Goal: Task Accomplishment & Management: Use online tool/utility

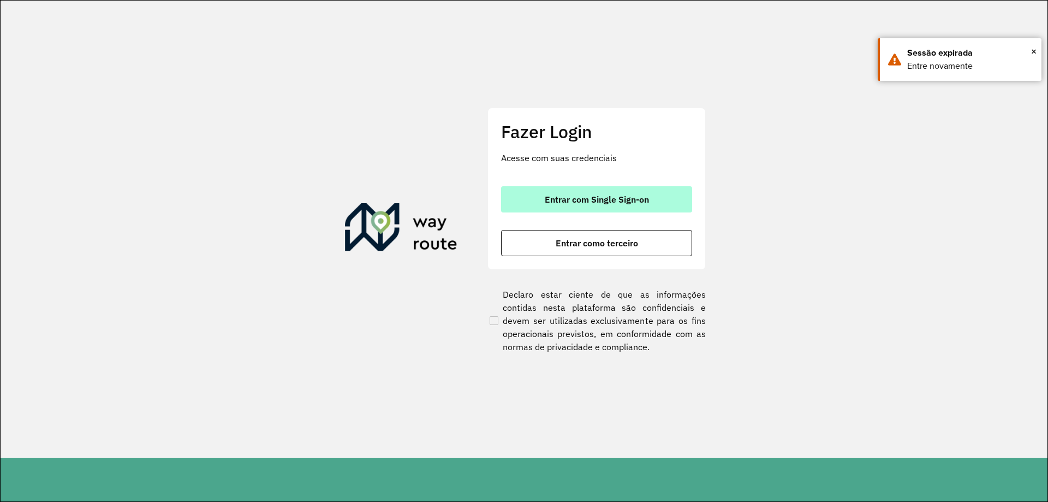
click at [580, 206] on button "Entrar com Single Sign-on" at bounding box center [596, 199] width 191 height 26
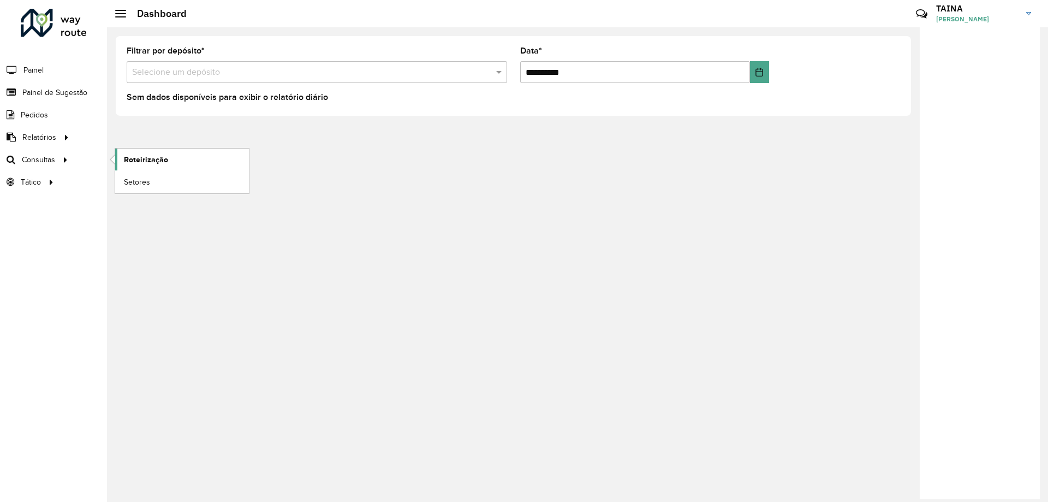
click at [143, 157] on span "Roteirização" at bounding box center [146, 159] width 44 height 11
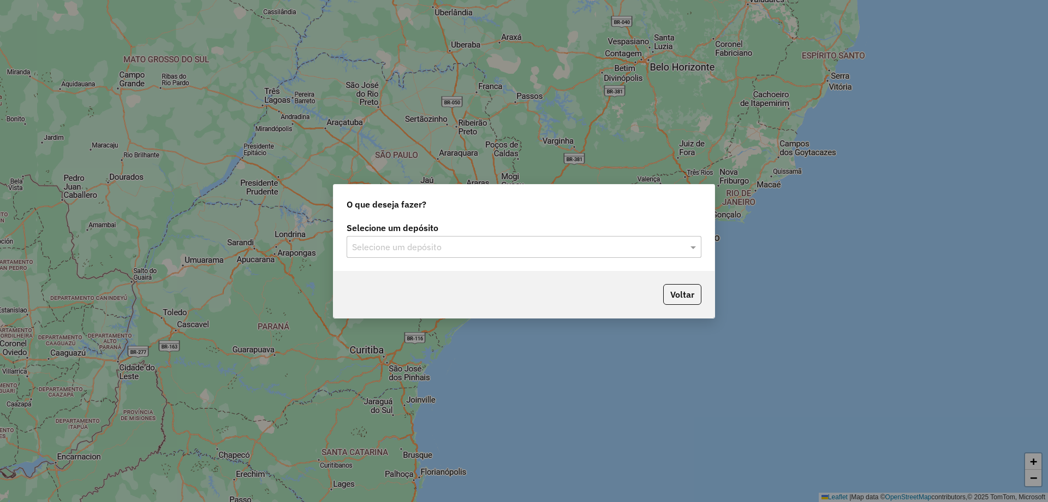
click at [527, 237] on div "Selecione um depósito" at bounding box center [524, 247] width 355 height 22
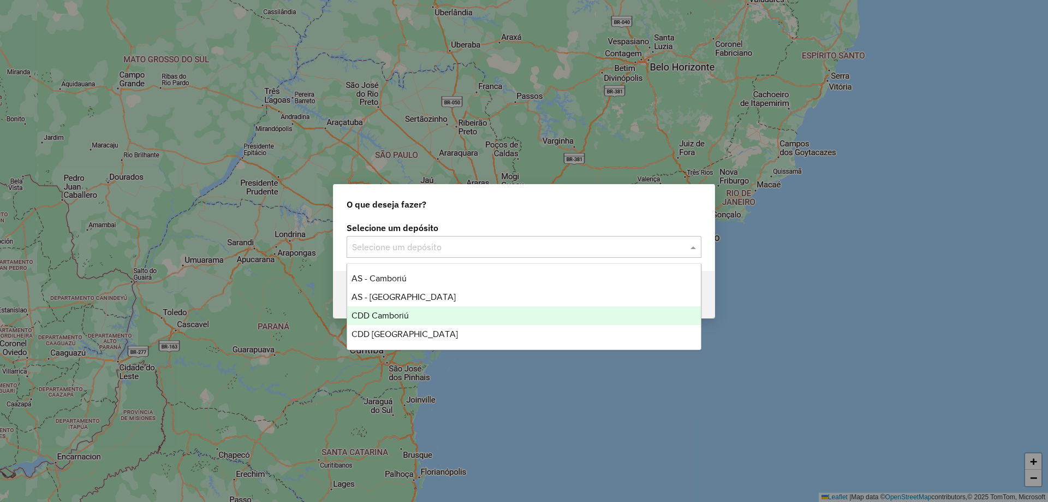
click at [389, 312] on span "CDD Camboriú" at bounding box center [379, 315] width 57 height 9
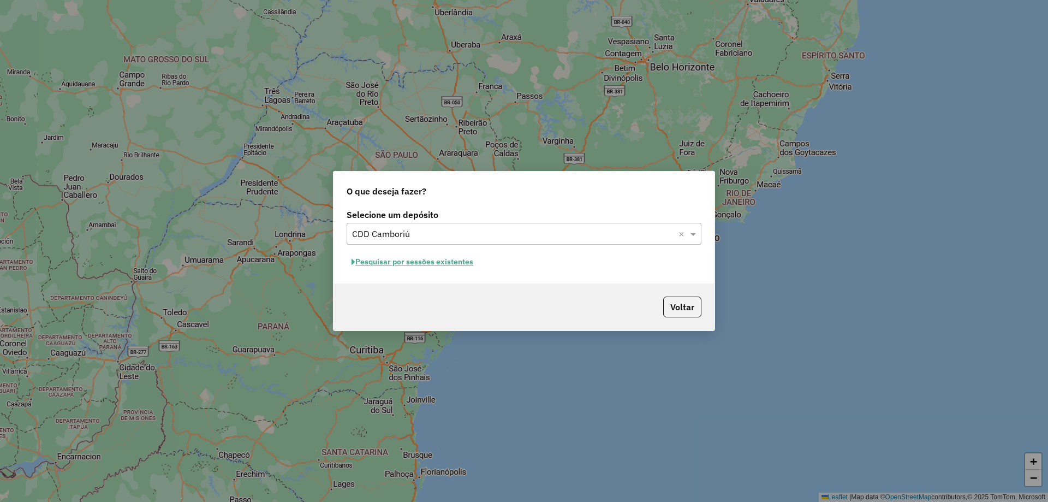
click at [422, 270] on button "Pesquisar por sessões existentes" at bounding box center [413, 261] width 132 height 17
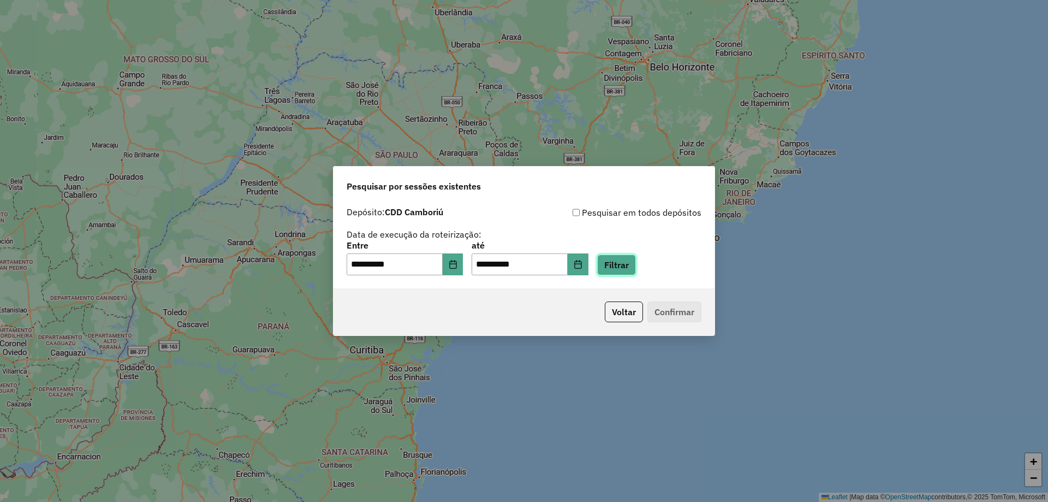
drag, startPoint x: 614, startPoint y: 267, endPoint x: 588, endPoint y: 276, distance: 28.0
click at [613, 268] on button "Filtrar" at bounding box center [616, 264] width 39 height 21
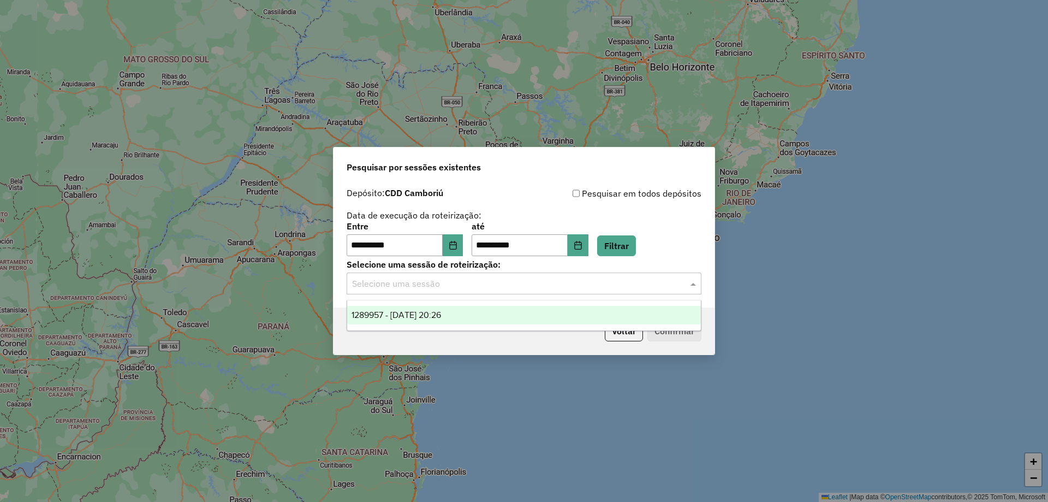
click at [442, 293] on div "Selecione uma sessão" at bounding box center [524, 283] width 355 height 22
drag, startPoint x: 440, startPoint y: 307, endPoint x: 515, endPoint y: 321, distance: 75.7
click at [441, 307] on div "1289957 - 07/10/2025 20:26" at bounding box center [524, 315] width 354 height 19
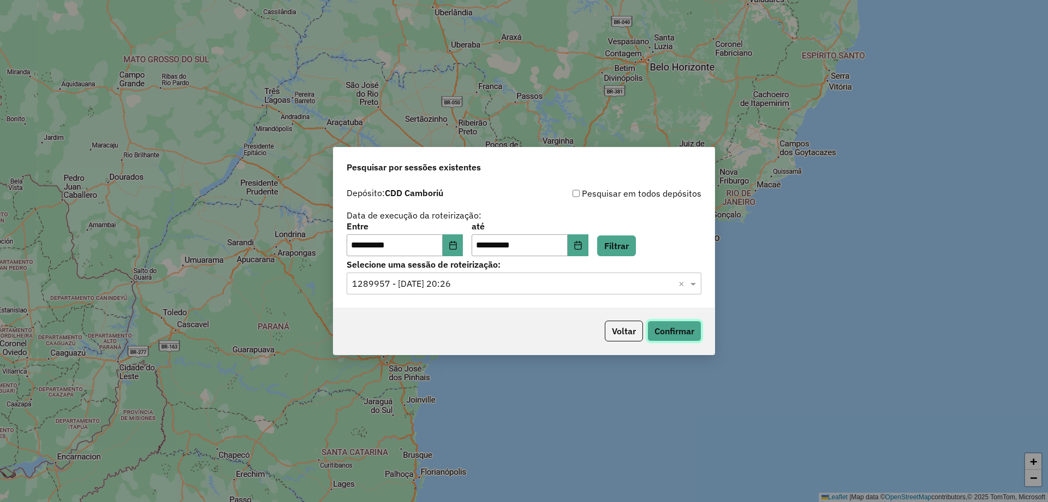
click at [658, 330] on button "Confirmar" at bounding box center [674, 330] width 54 height 21
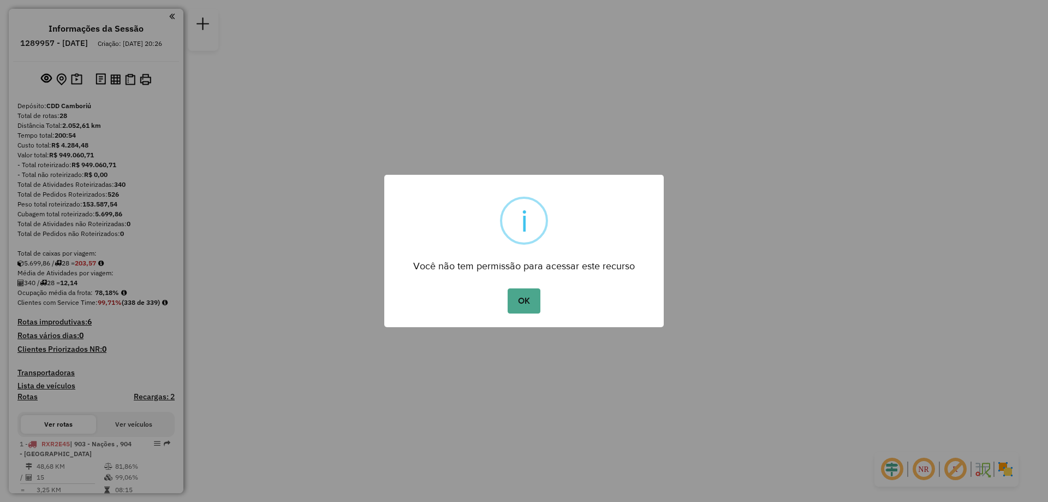
click at [508, 288] on button "OK" at bounding box center [524, 300] width 32 height 25
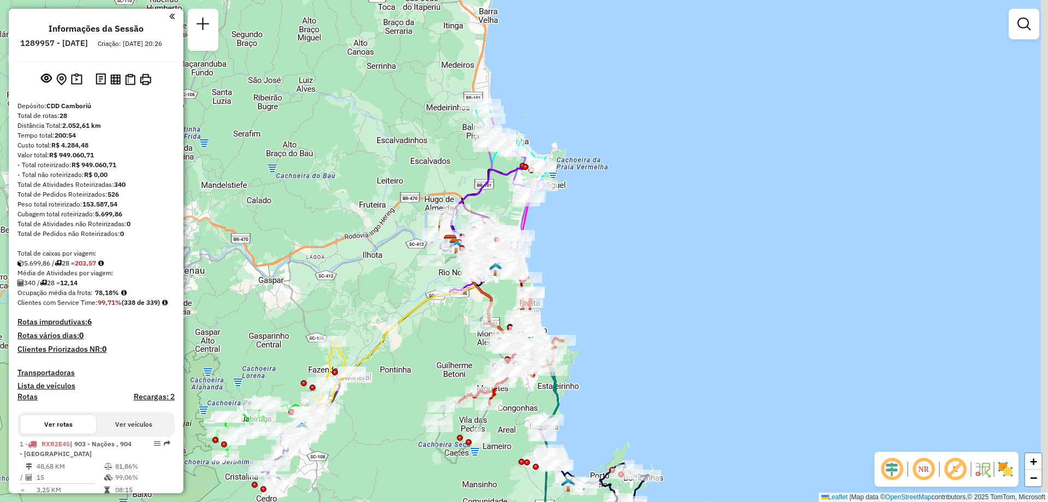
drag, startPoint x: 542, startPoint y: 347, endPoint x: 447, endPoint y: 393, distance: 105.9
click at [447, 393] on div "Janela de atendimento Grade de atendimento Capacidade Transportadoras Veículos …" at bounding box center [524, 251] width 1048 height 502
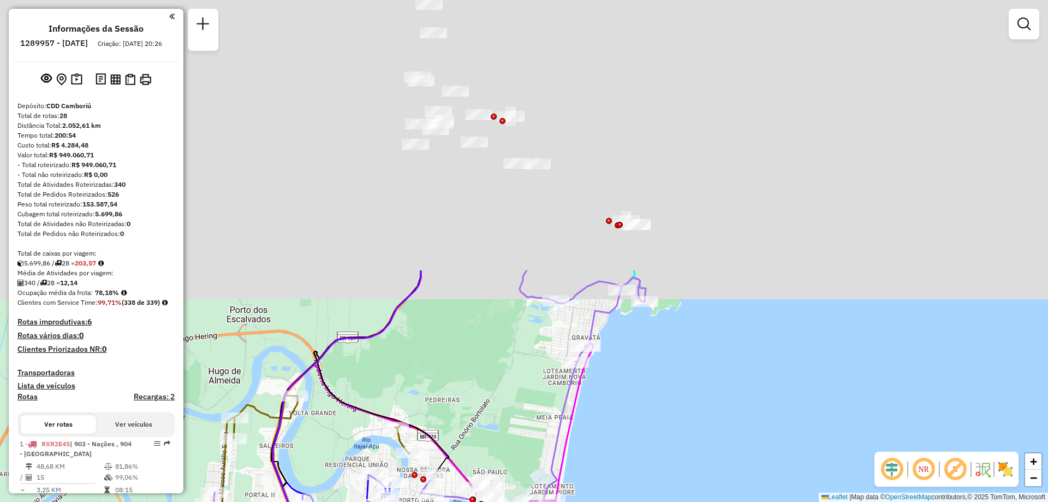
drag, startPoint x: 498, startPoint y: 74, endPoint x: 411, endPoint y: 396, distance: 333.6
click at [411, 396] on div "Rota 10 - Placa FVZ4J36 92623119 - 60.453.441 [PERSON_NAME] GOULART Janela de a…" at bounding box center [524, 251] width 1048 height 502
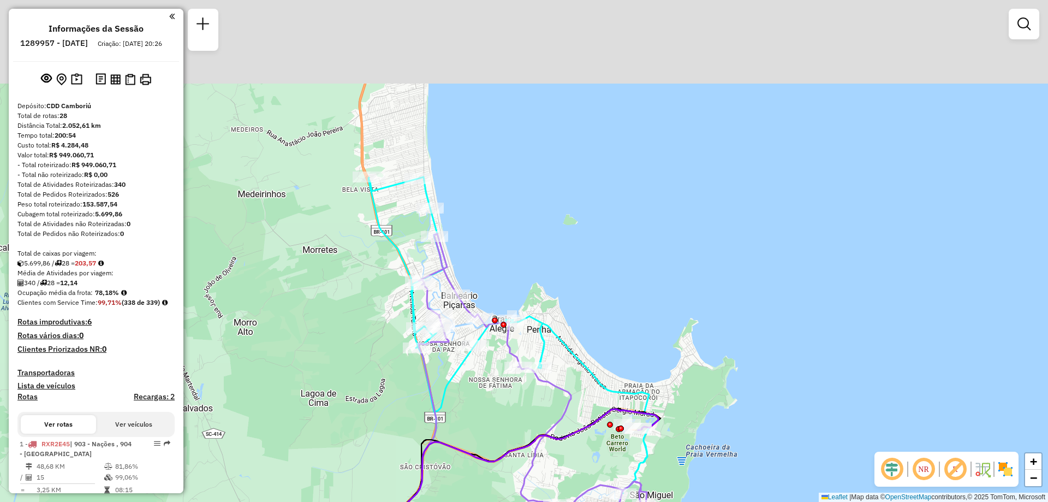
drag, startPoint x: 451, startPoint y: 148, endPoint x: 452, endPoint y: 350, distance: 201.9
click at [452, 350] on div "Rota 10 - Placa FVZ4J36 92623119 - 60.453.441 [PERSON_NAME] GOULART Rota 14 - P…" at bounding box center [524, 251] width 1048 height 502
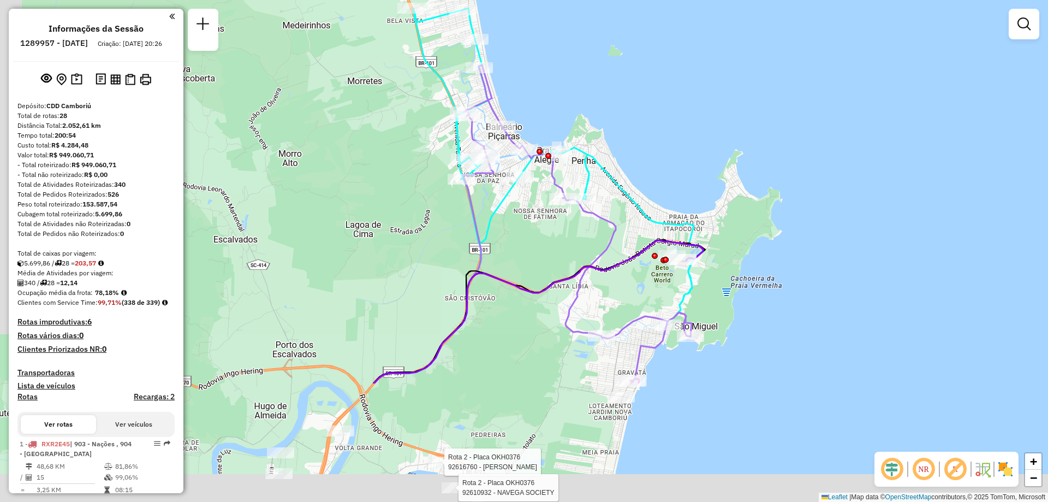
drag, startPoint x: 433, startPoint y: 144, endPoint x: 478, endPoint y: -29, distance: 178.7
click at [478, 0] on html "Aguarde... Pop-up bloqueado! Seu navegador bloqueou automáticamente a abertura …" at bounding box center [524, 251] width 1048 height 502
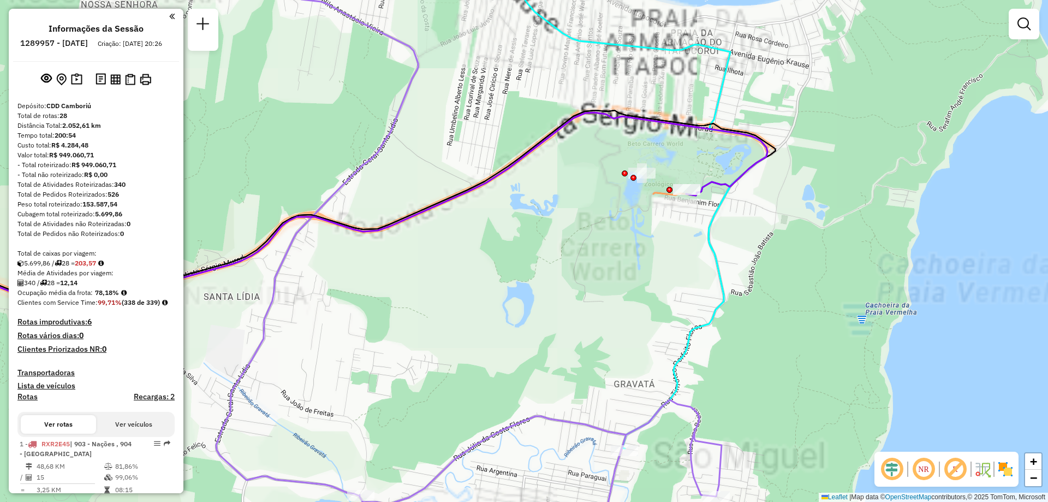
drag, startPoint x: 672, startPoint y: 277, endPoint x: 616, endPoint y: 301, distance: 61.1
click at [613, 304] on div "Rota 10 - Placa FVZ4J36 92623119 - 60.453.441 [PERSON_NAME] GOULART Rota 14 - P…" at bounding box center [524, 251] width 1048 height 502
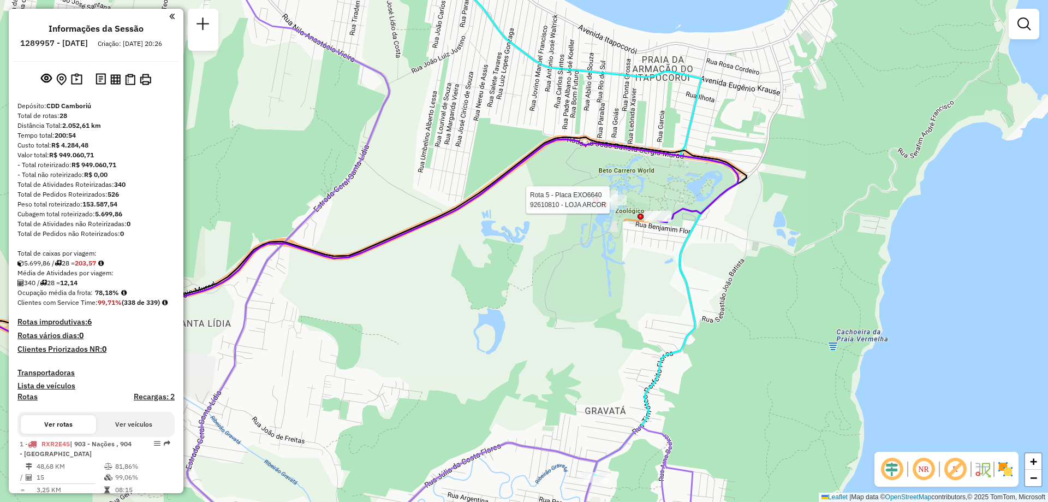
select select "**********"
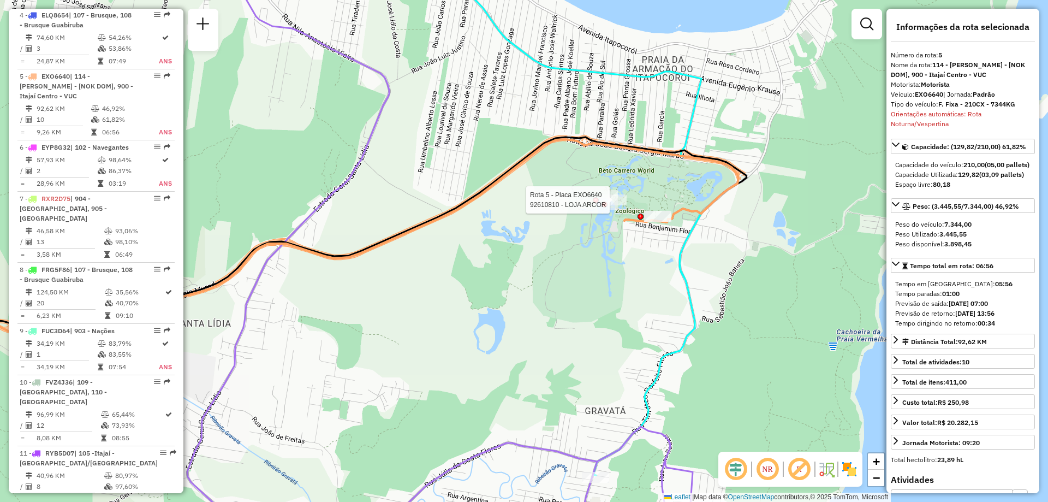
scroll to position [702, 0]
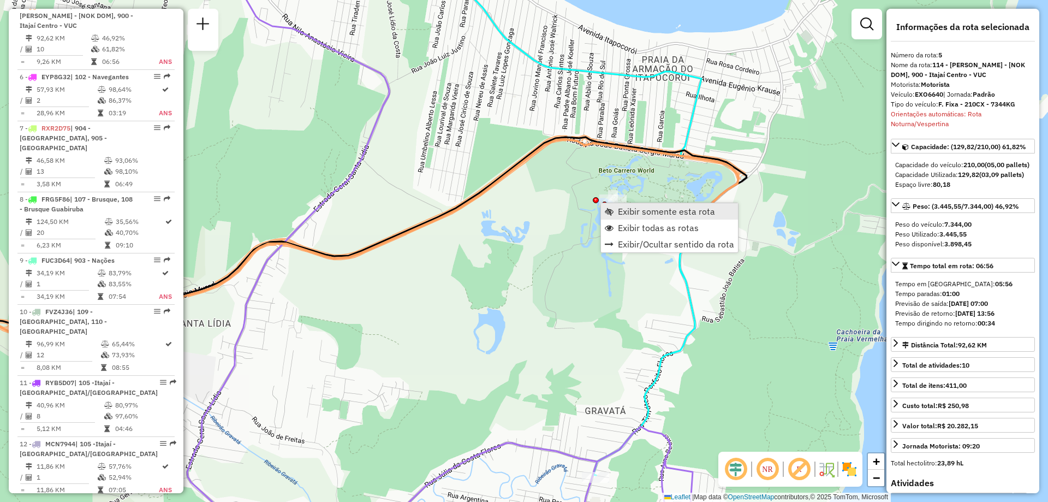
click at [610, 213] on span "Exibir somente esta rota" at bounding box center [609, 211] width 9 height 9
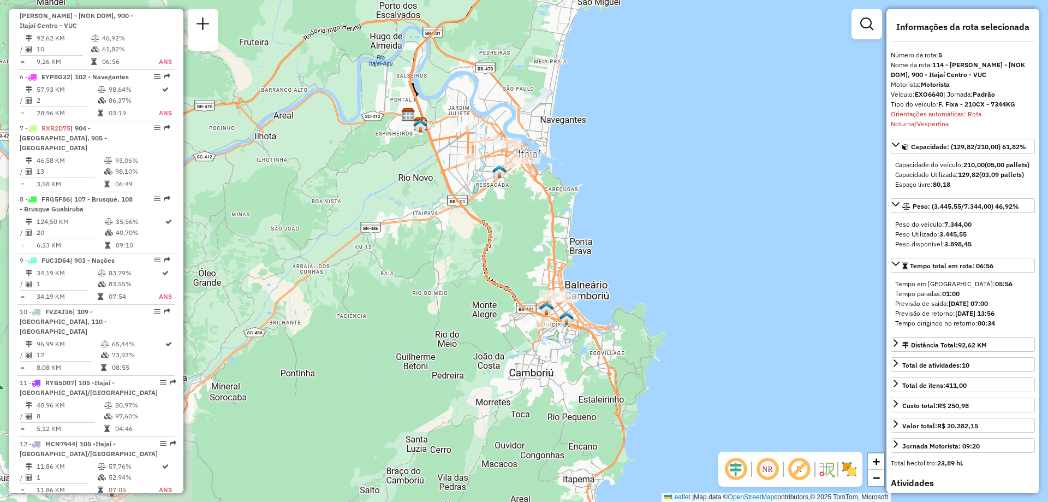
drag, startPoint x: 450, startPoint y: 331, endPoint x: 441, endPoint y: 250, distance: 81.3
click at [441, 250] on div "Janela de atendimento Grade de atendimento Capacidade Transportadoras Veículos …" at bounding box center [524, 251] width 1048 height 502
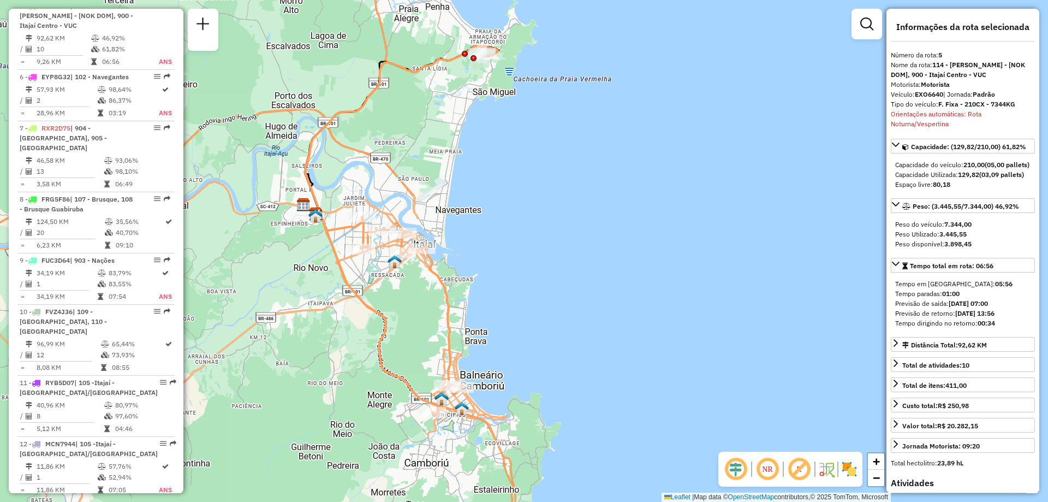
drag, startPoint x: 474, startPoint y: 332, endPoint x: 369, endPoint y: 422, distance: 138.2
click at [369, 422] on div "Janela de atendimento Grade de atendimento Capacidade Transportadoras Veículos …" at bounding box center [524, 251] width 1048 height 502
